Goal: Transaction & Acquisition: Obtain resource

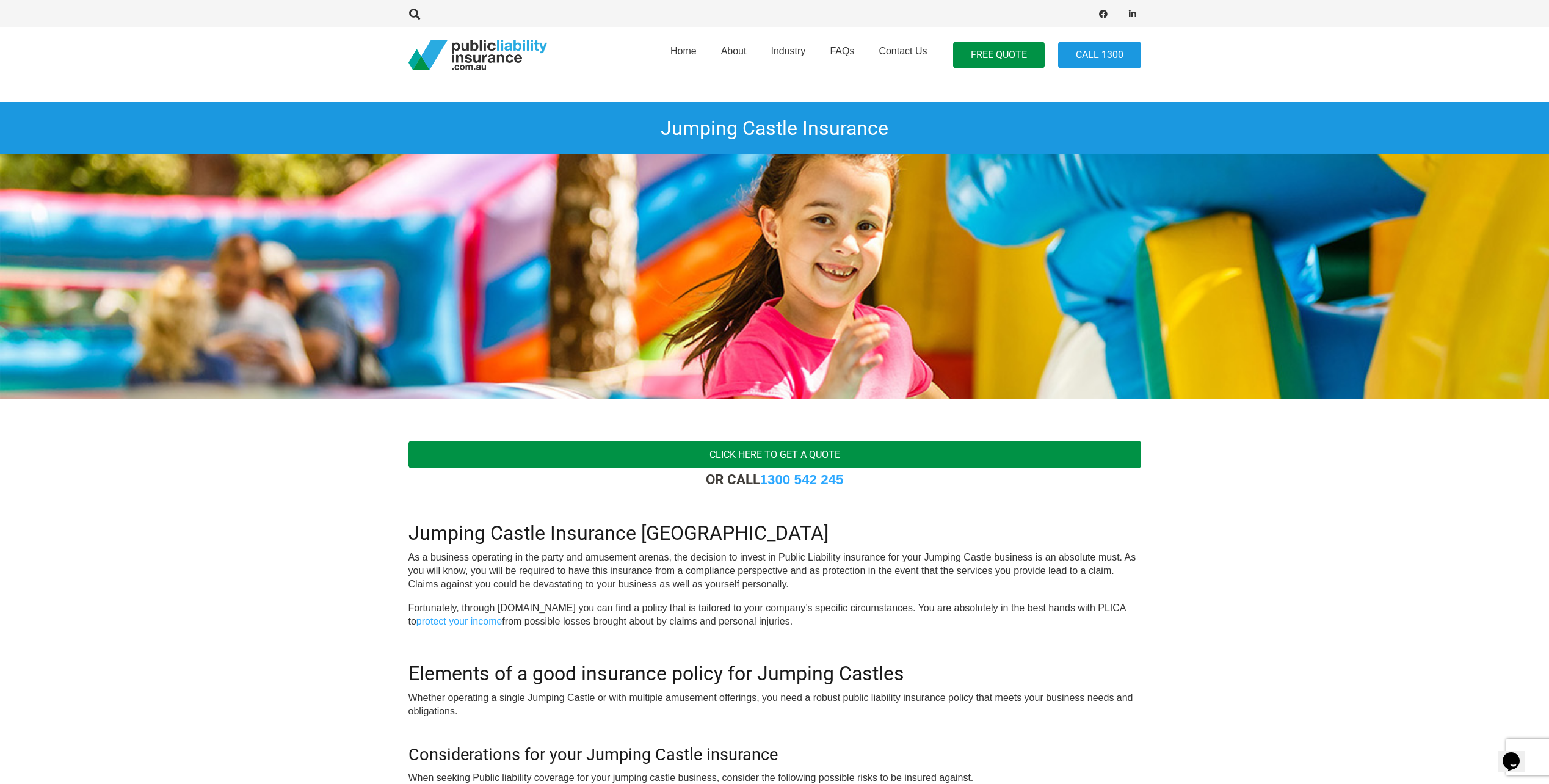
click at [825, 460] on link "Click here to get a quote" at bounding box center [775, 455] width 733 height 28
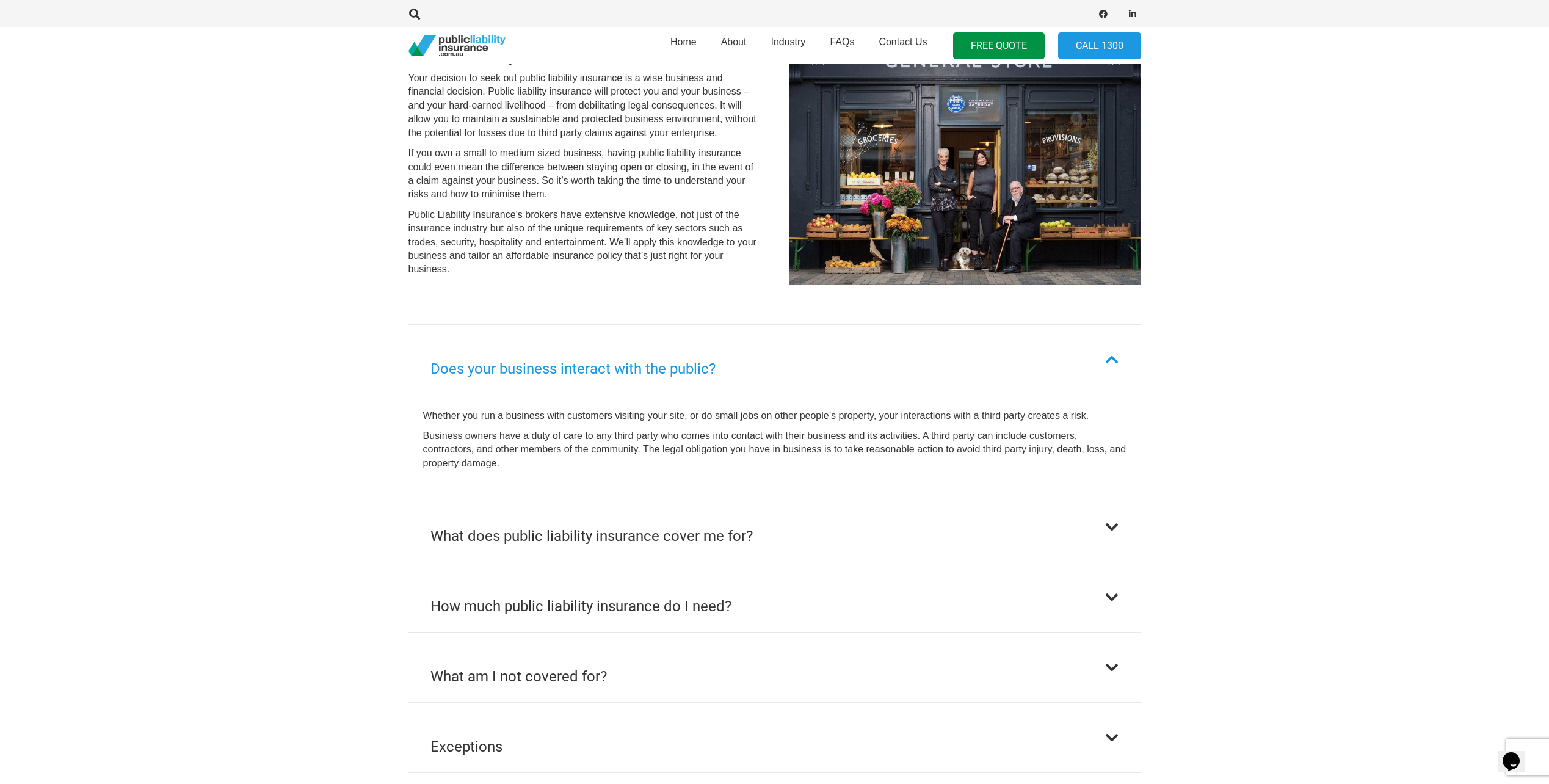
scroll to position [366, 0]
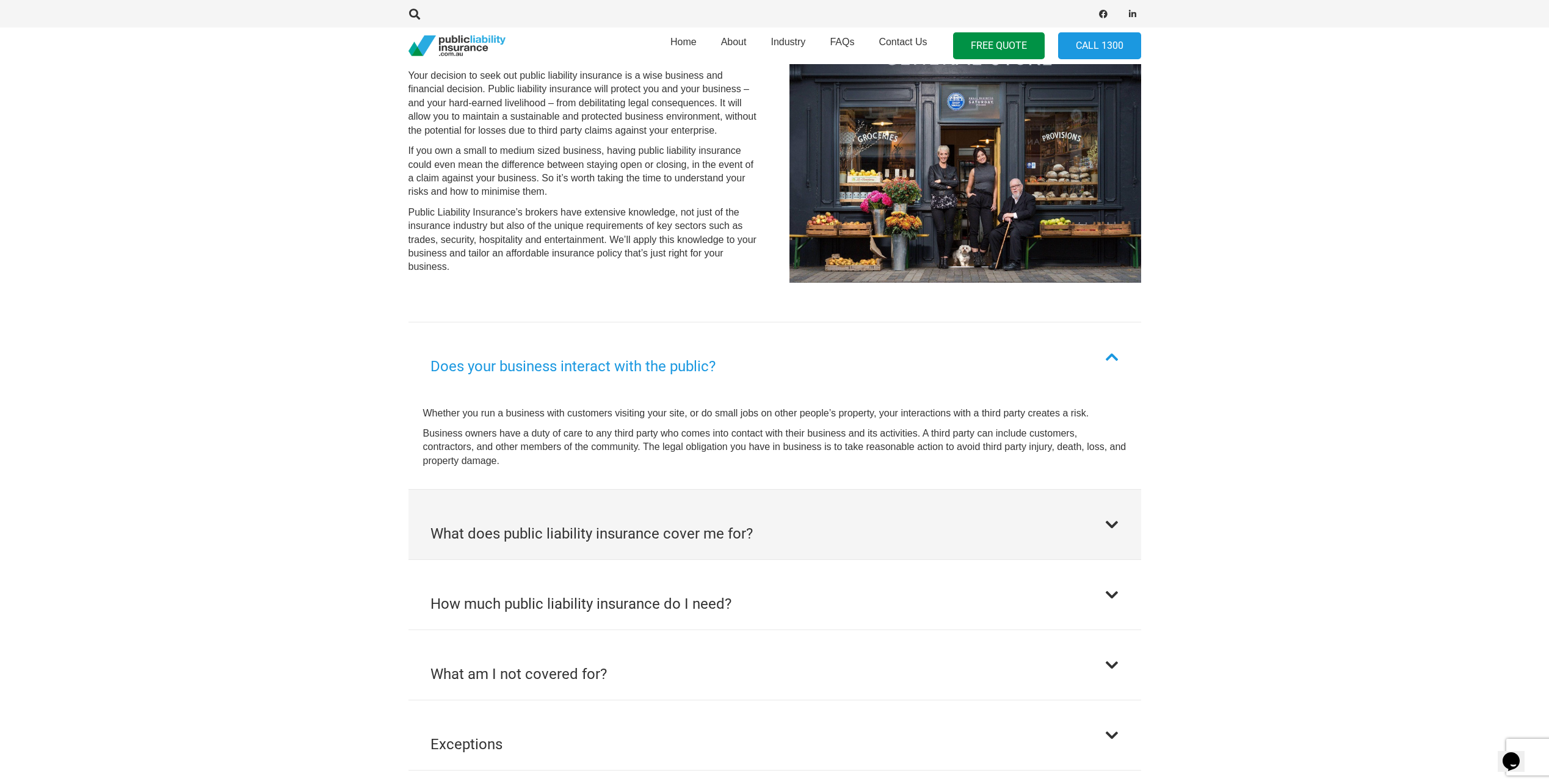
click at [756, 522] on button "What does public liability insurance cover me for?" at bounding box center [775, 524] width 733 height 70
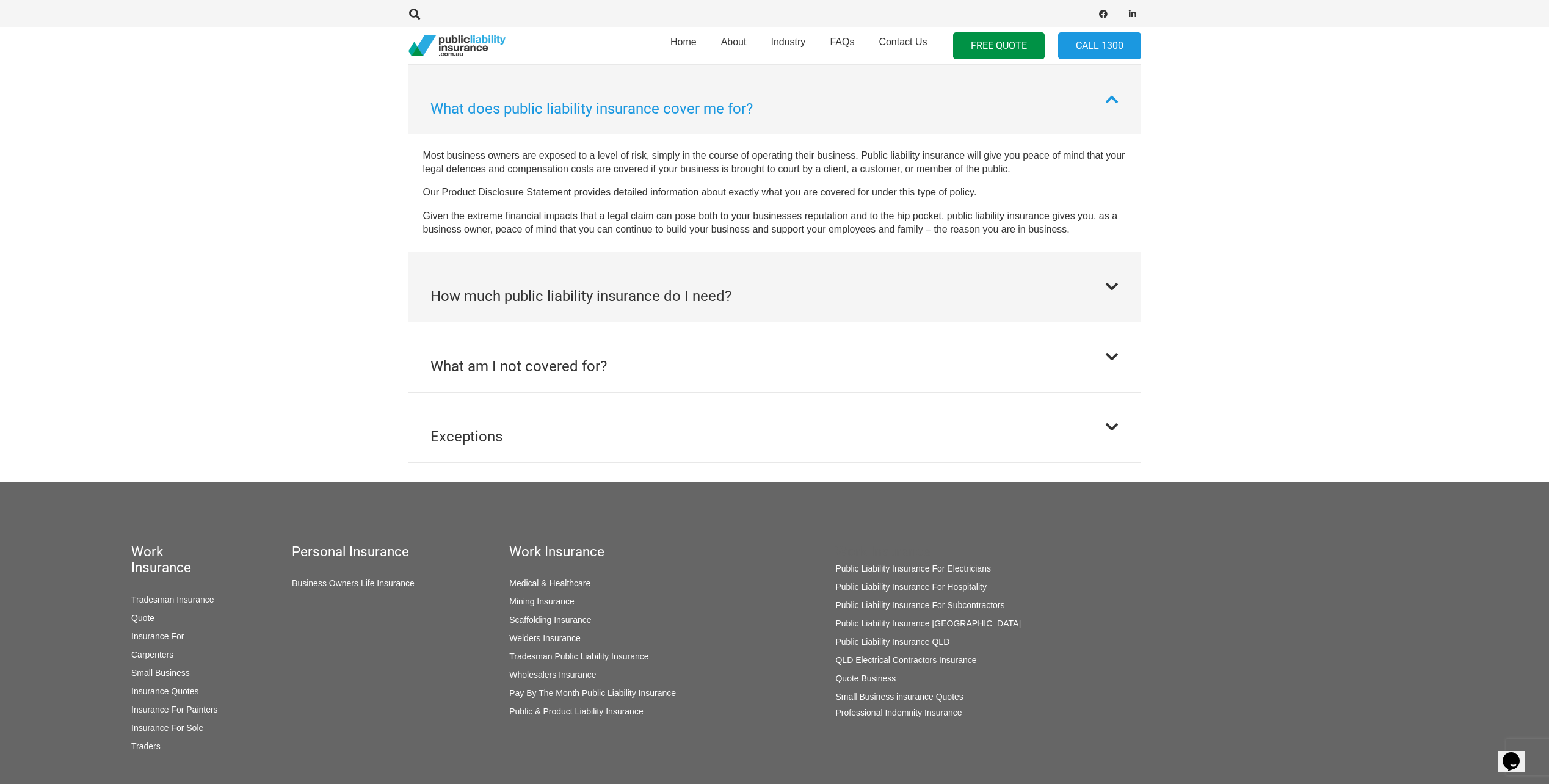
scroll to position [694, 0]
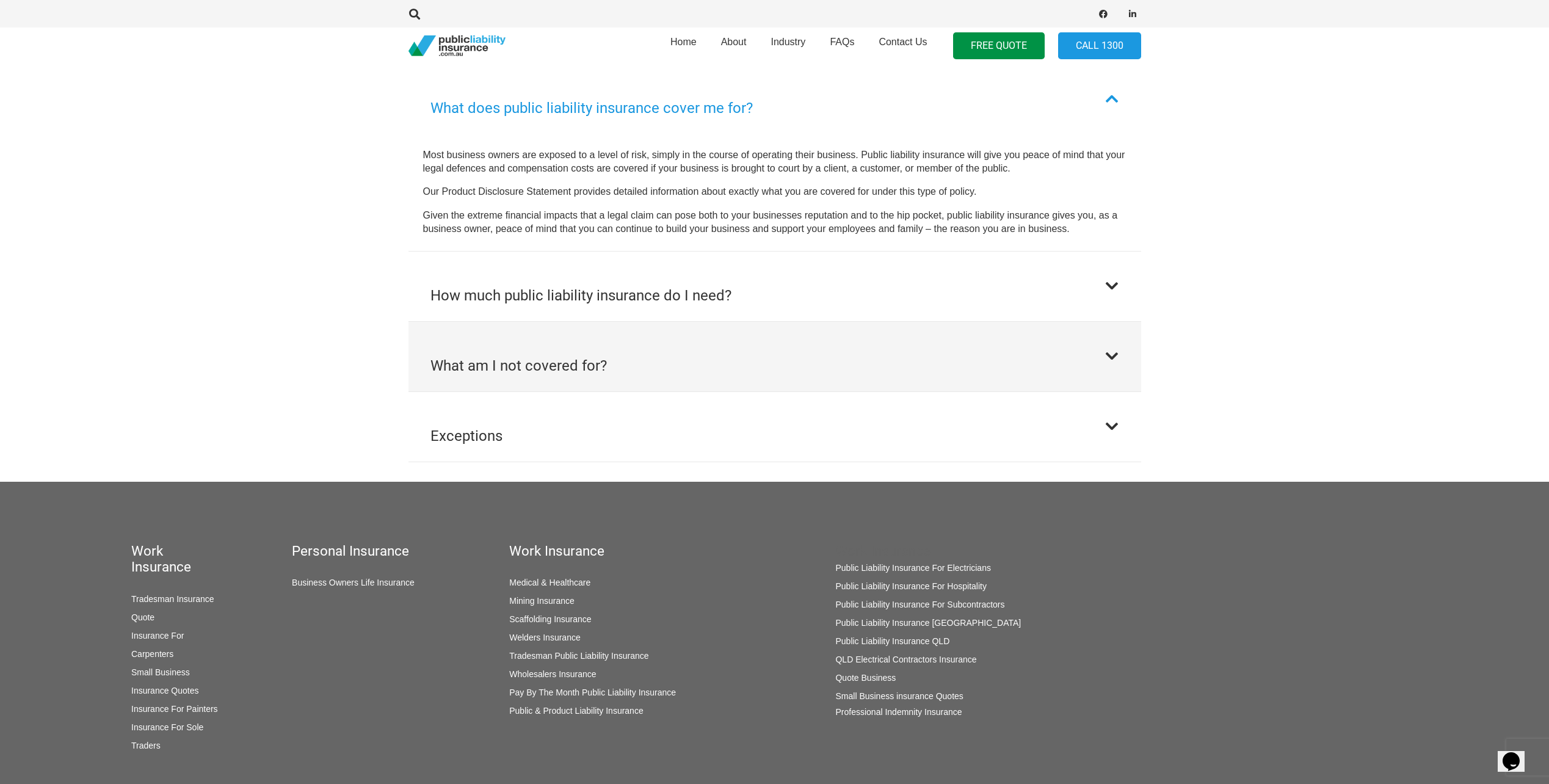
click at [782, 378] on button "What am I not covered for?" at bounding box center [775, 356] width 733 height 70
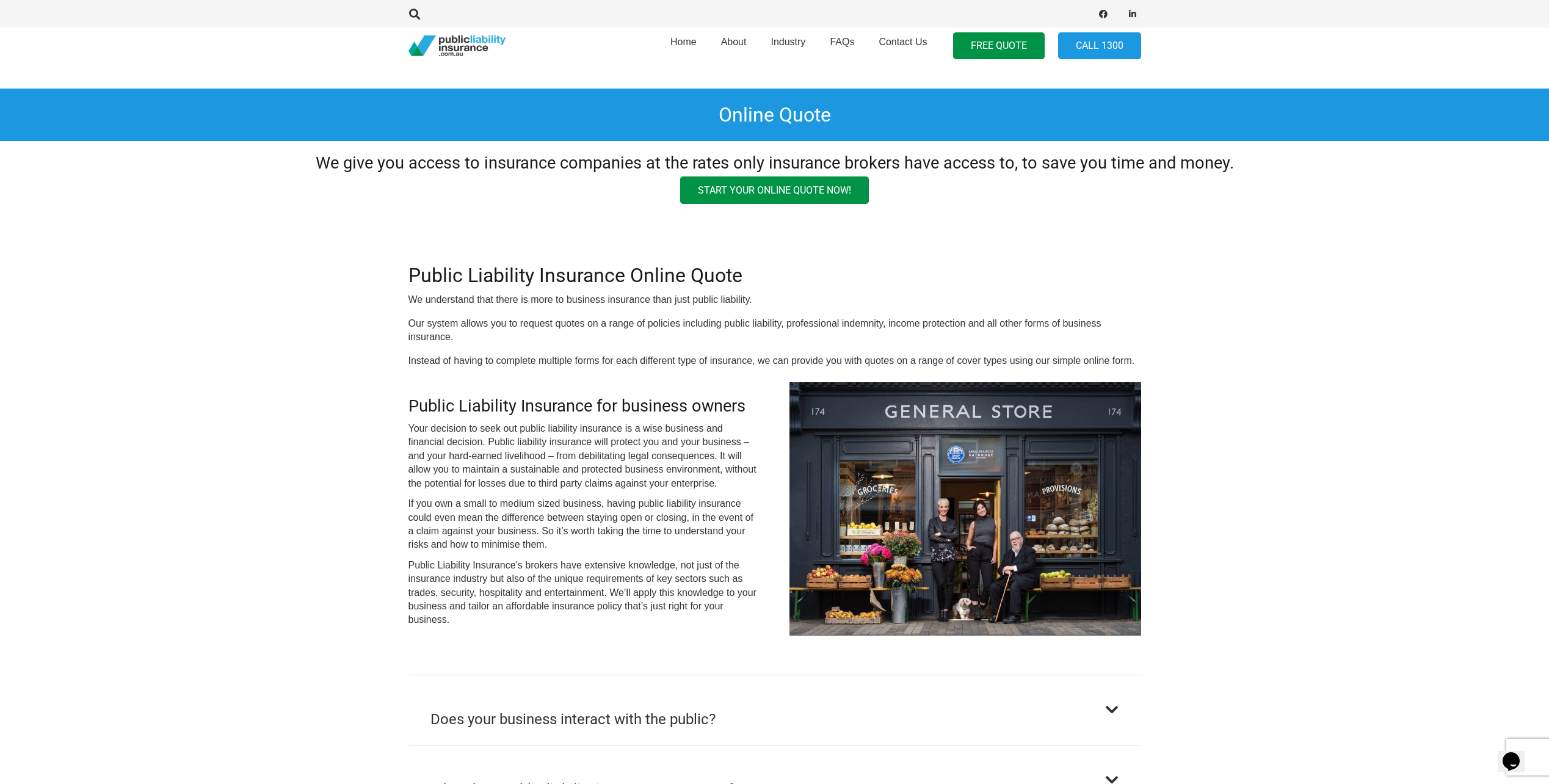
scroll to position [0, 0]
